Goal: Task Accomplishment & Management: Use online tool/utility

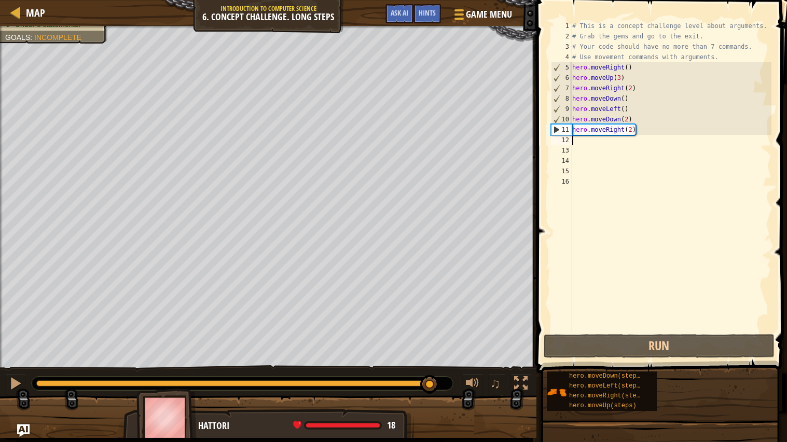
scroll to position [4, 0]
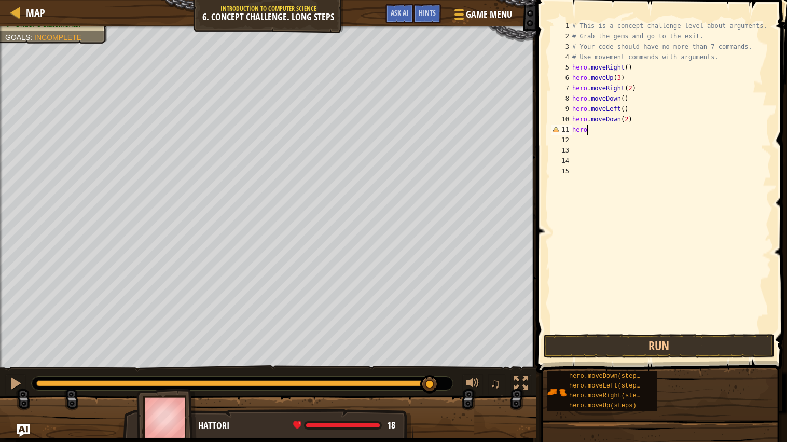
type textarea "h"
click at [637, 120] on div "# This is a concept challenge level about arguments. # Grab the gems and go to …" at bounding box center [671, 187] width 202 height 332
type textarea "h"
click at [646, 111] on div "# This is a concept challenge level about arguments. # Grab the gems and go to …" at bounding box center [671, 187] width 202 height 332
type textarea "h"
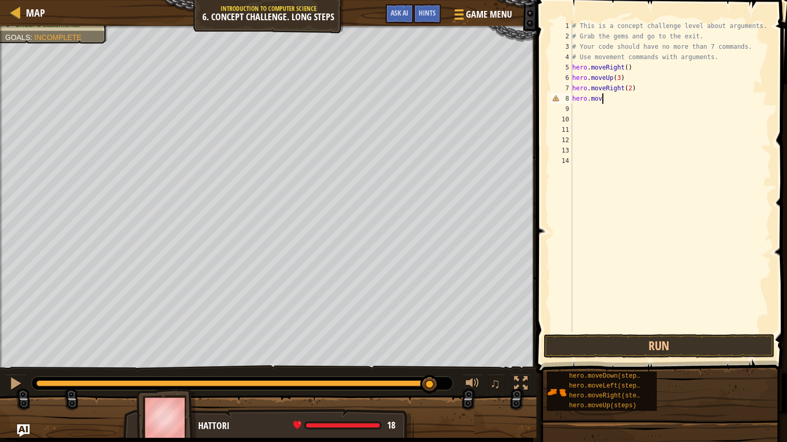
type textarea "hero.move"
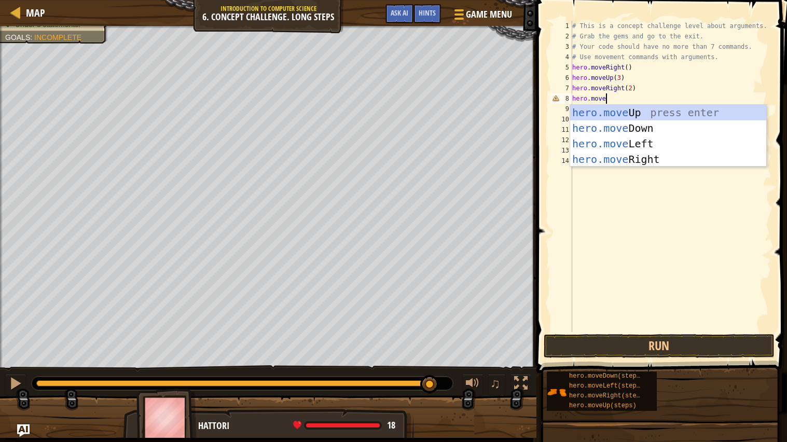
scroll to position [4, 2]
click at [586, 124] on div "hero.move Up press enter hero.move Down press enter hero.move Left press enter …" at bounding box center [668, 151] width 196 height 93
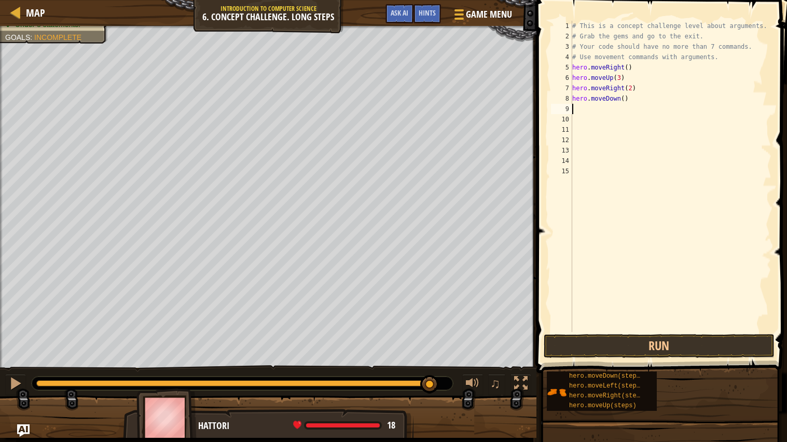
scroll to position [4, 0]
click at [624, 103] on div "# This is a concept challenge level about arguments. # Grab the gems and go to …" at bounding box center [671, 187] width 202 height 332
type textarea "hero.moveDown(3)"
click at [599, 108] on div "# This is a concept challenge level about arguments. # Grab the gems and go to …" at bounding box center [671, 187] width 202 height 332
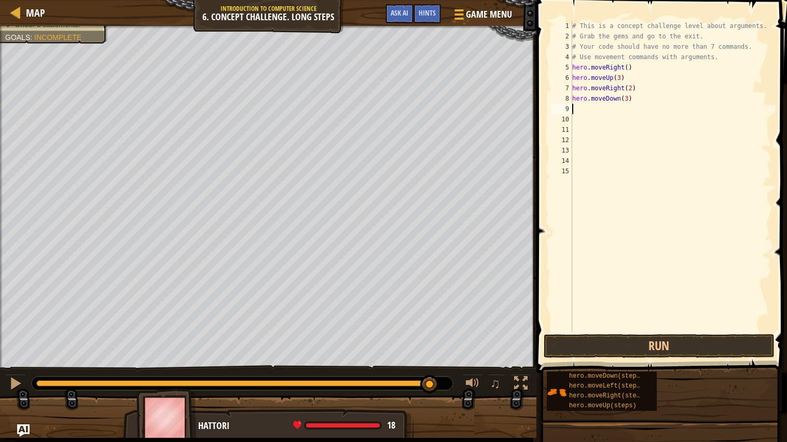
scroll to position [4, 0]
